Goal: Information Seeking & Learning: Learn about a topic

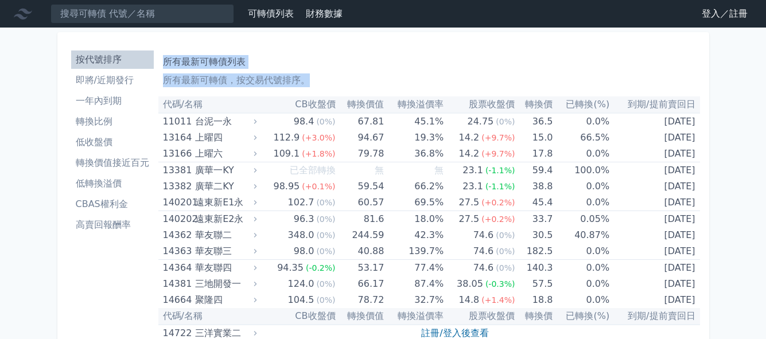
drag, startPoint x: 164, startPoint y: 58, endPoint x: 711, endPoint y: 132, distance: 551.6
copy div "所有最新可轉債列表 所有最新可轉債，按交易代號排序。"
click at [728, 21] on link "登入／註冊" at bounding box center [724, 14] width 64 height 18
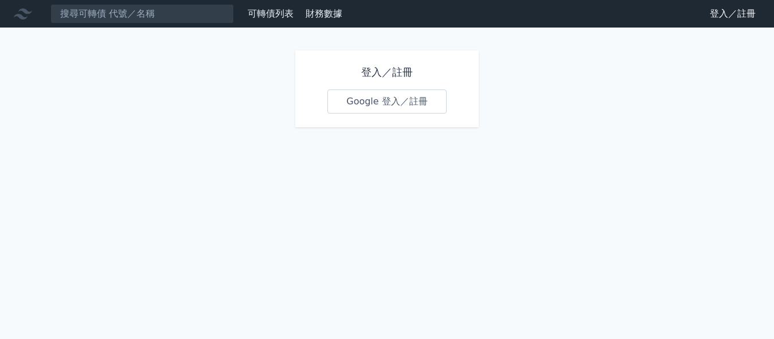
click at [354, 102] on link "Google 登入／註冊" at bounding box center [387, 101] width 119 height 24
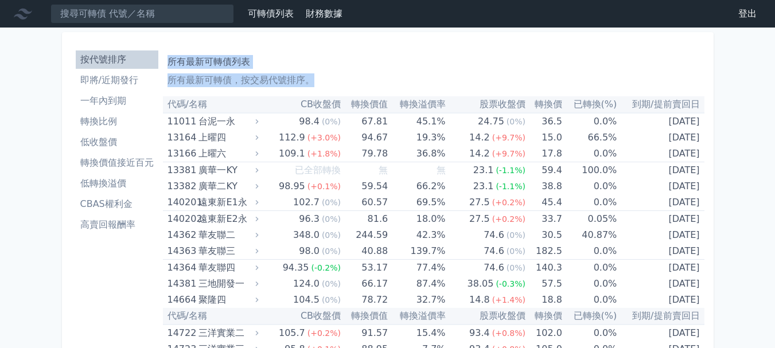
drag, startPoint x: 168, startPoint y: 61, endPoint x: 732, endPoint y: 48, distance: 564.5
copy div "所有最新可轉債列表 所有最新可轉債，按交易代號排序。"
click at [111, 98] on li "一年內到期" at bounding box center [117, 101] width 83 height 14
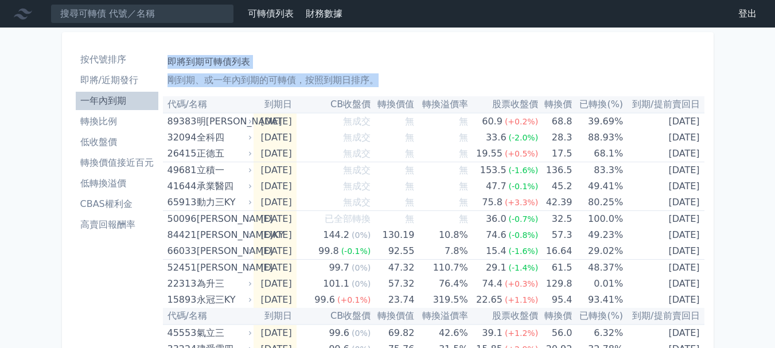
drag, startPoint x: 167, startPoint y: 59, endPoint x: 716, endPoint y: 132, distance: 554.4
copy div "即將到期可轉債列表 剛到期、或一年內到期的可轉債，按照到期日排序。"
